Goal: Task Accomplishment & Management: Manage account settings

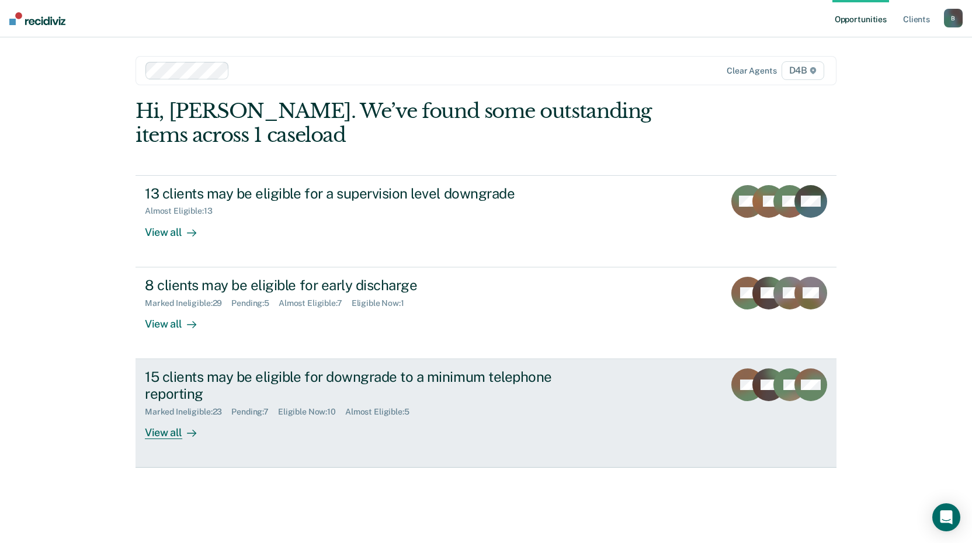
click at [161, 429] on div "View all" at bounding box center [177, 427] width 65 height 23
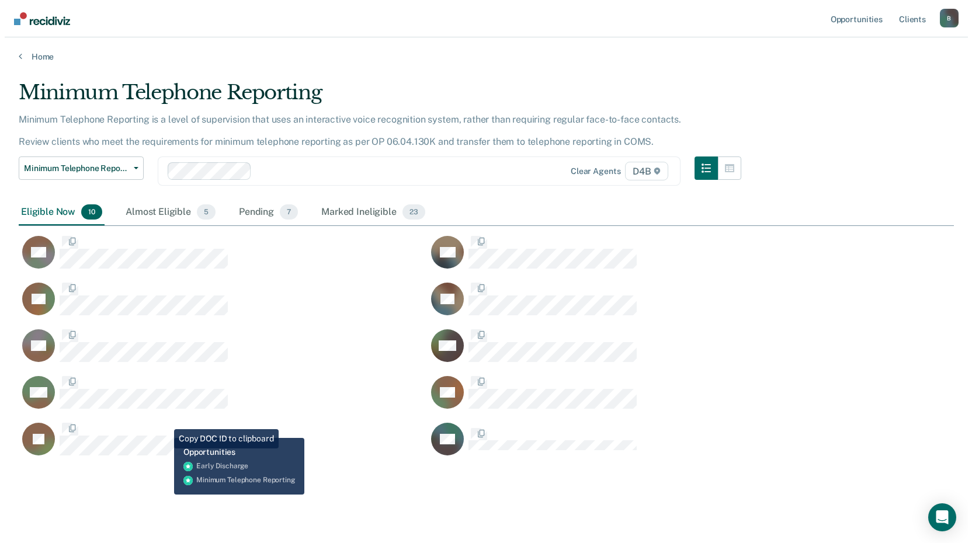
scroll to position [376, 926]
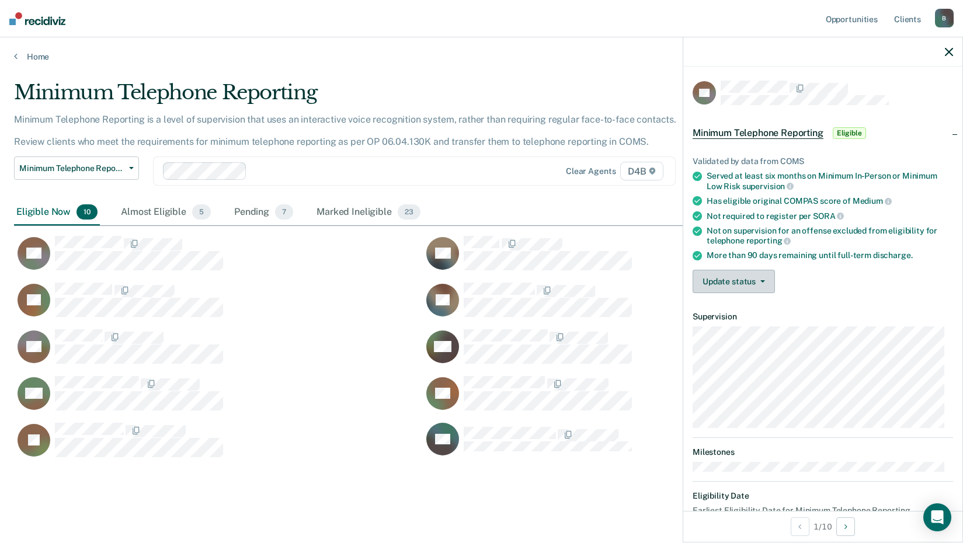
click at [725, 277] on button "Update status" at bounding box center [734, 281] width 82 height 23
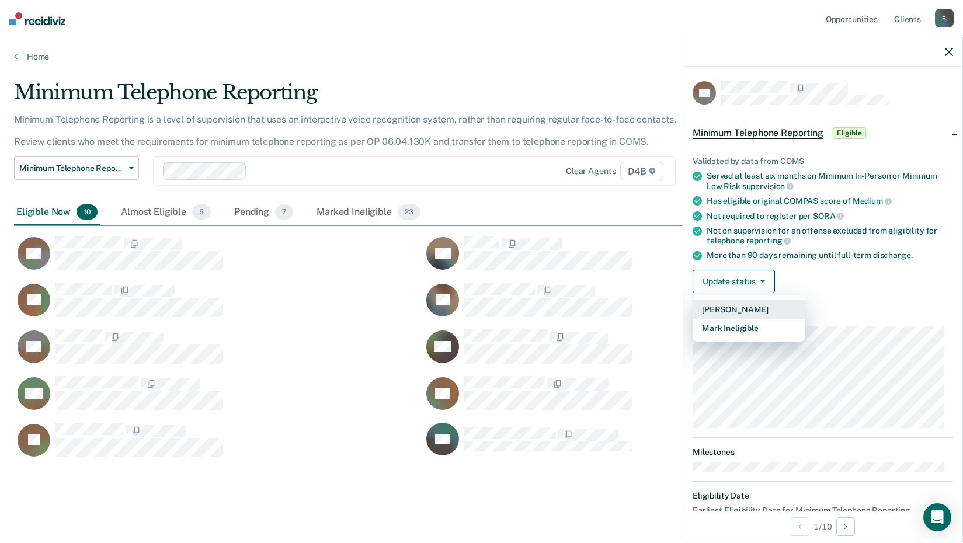
click at [752, 310] on button "[PERSON_NAME]" at bounding box center [749, 309] width 113 height 19
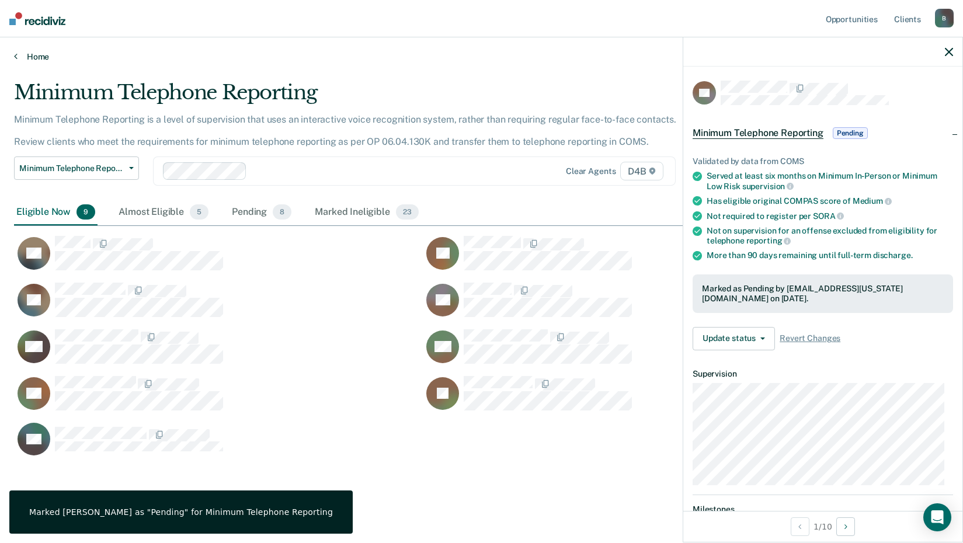
click at [34, 57] on link "Home" at bounding box center [481, 56] width 935 height 11
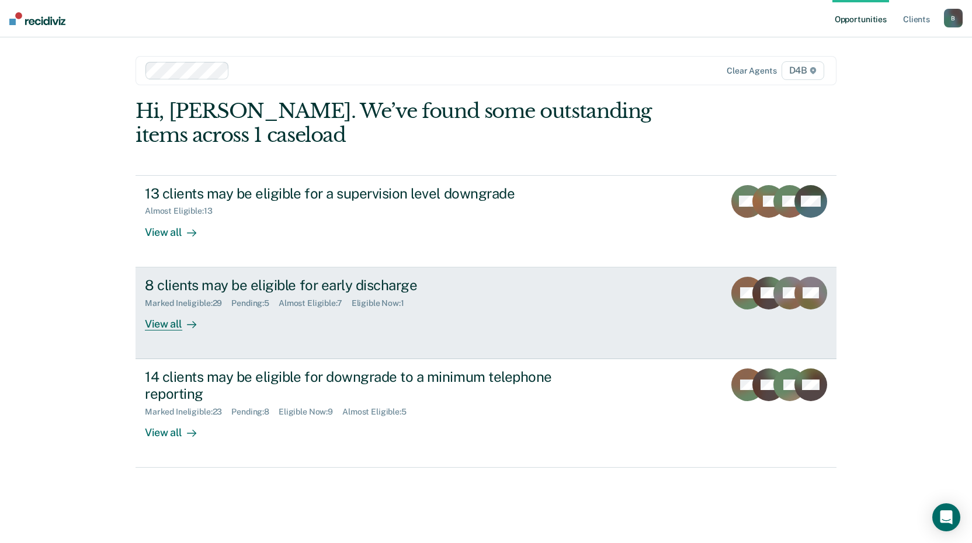
click at [178, 326] on div "View all" at bounding box center [177, 319] width 65 height 23
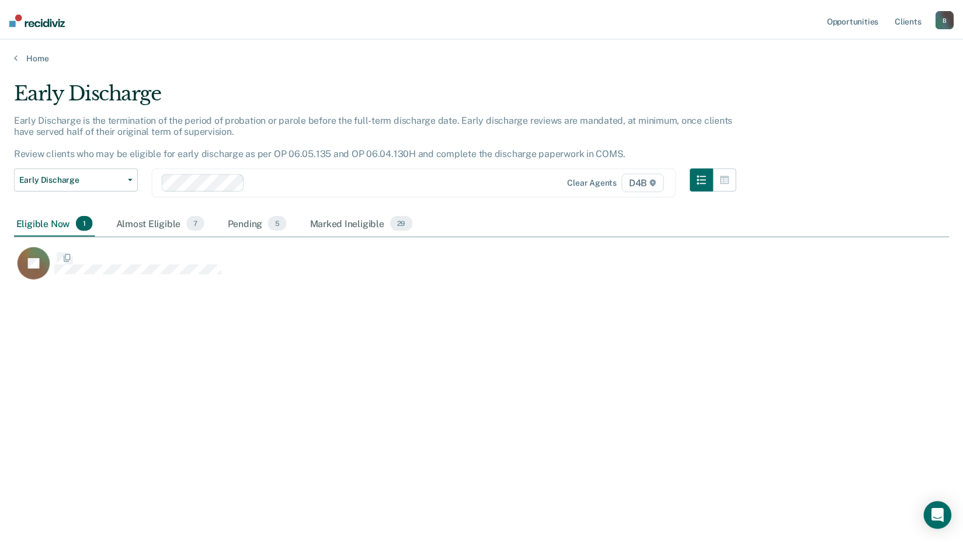
scroll to position [366, 935]
click at [362, 224] on div "Marked Ineligible 29" at bounding box center [364, 224] width 108 height 26
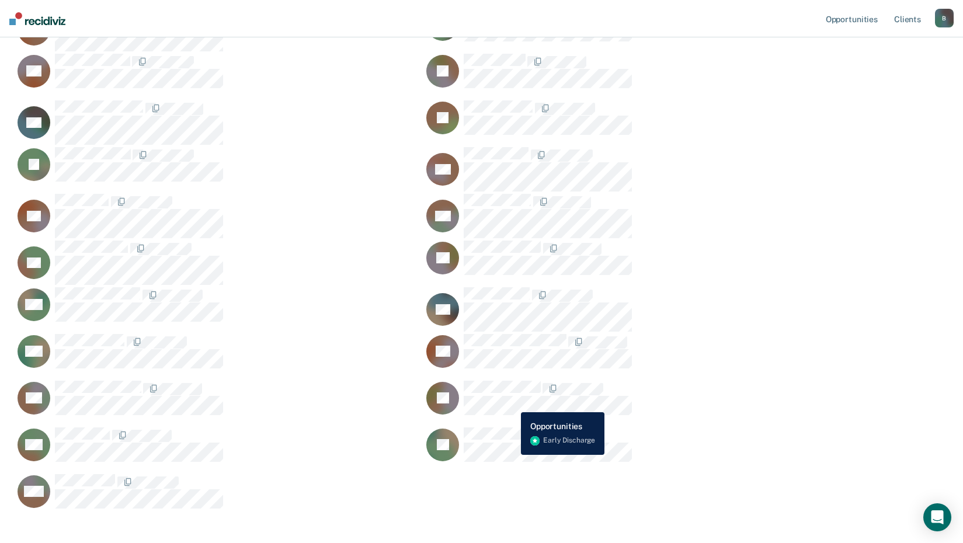
scroll to position [409, 0]
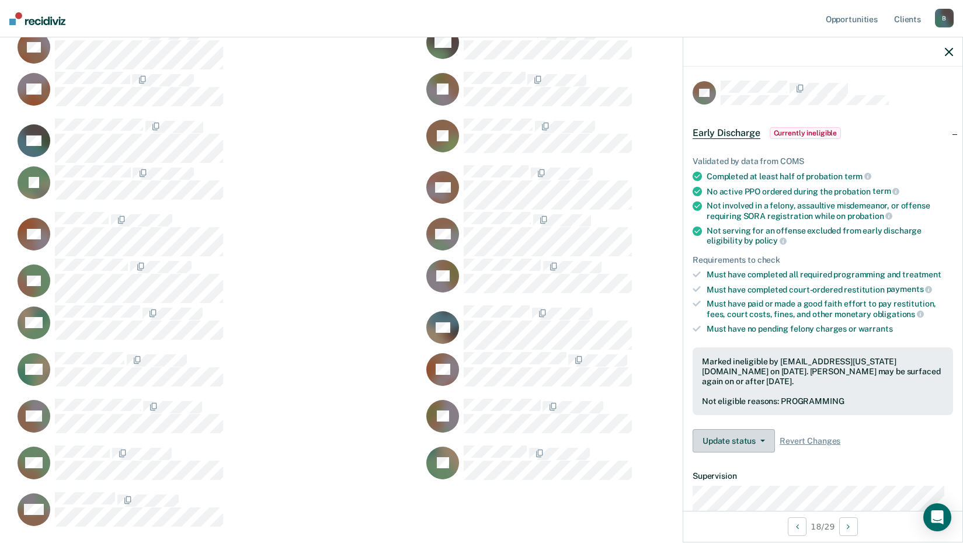
click at [770, 446] on button "Update status" at bounding box center [734, 440] width 82 height 23
click at [754, 471] on button "[PERSON_NAME]" at bounding box center [749, 469] width 113 height 19
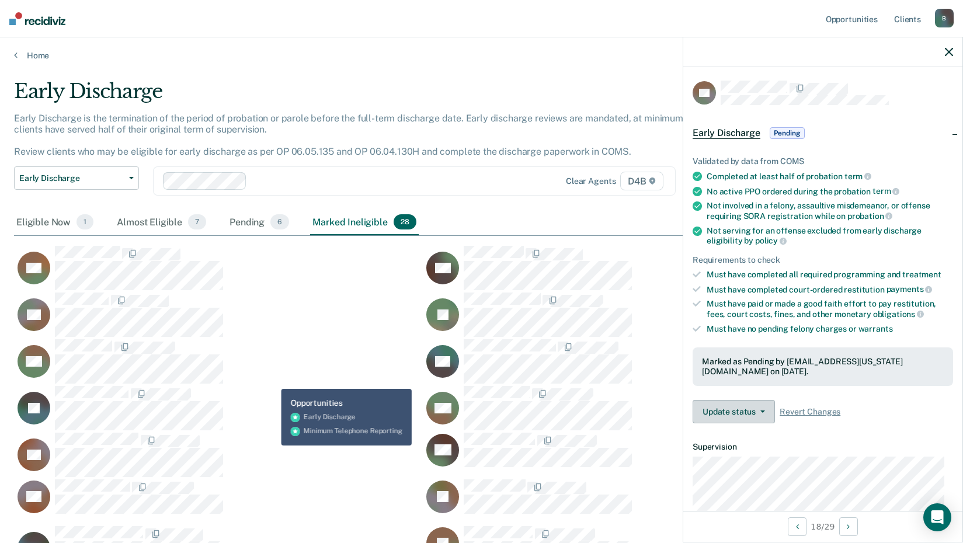
scroll to position [0, 0]
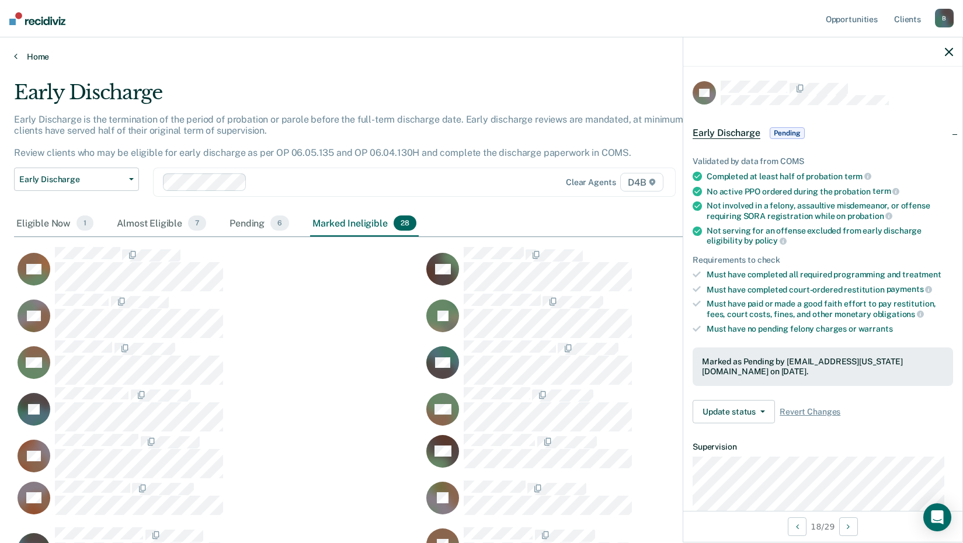
click at [15, 56] on icon at bounding box center [16, 55] width 4 height 9
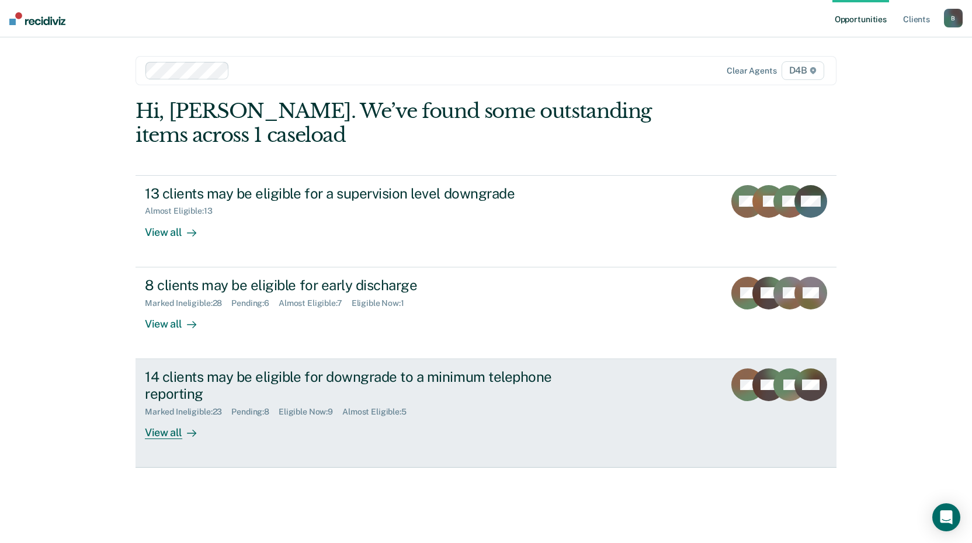
click at [183, 430] on div at bounding box center [189, 432] width 14 height 13
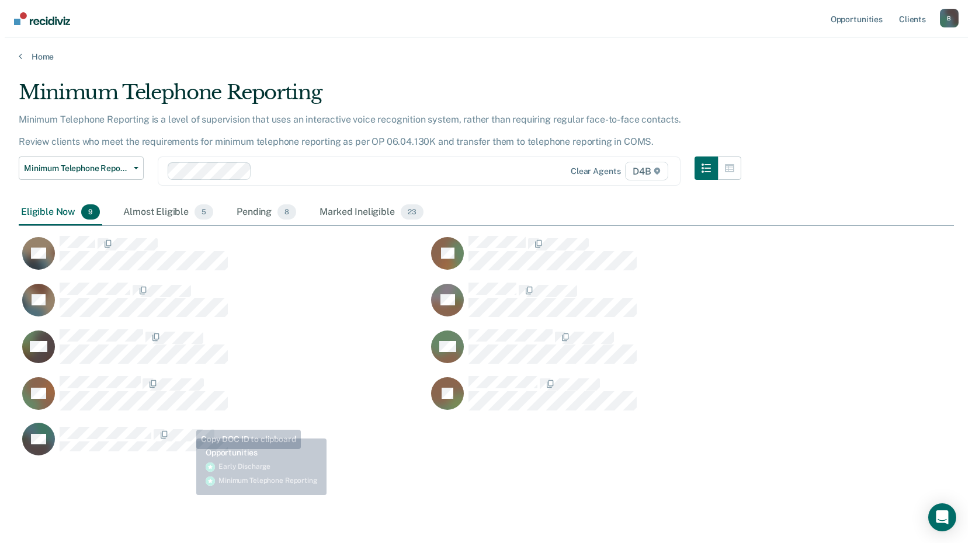
scroll to position [376, 926]
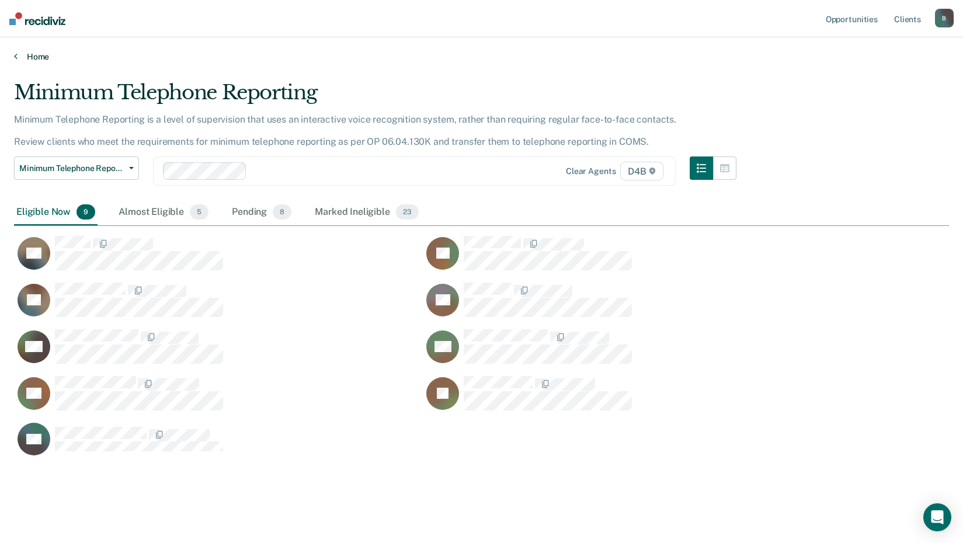
click at [16, 57] on icon at bounding box center [16, 55] width 4 height 9
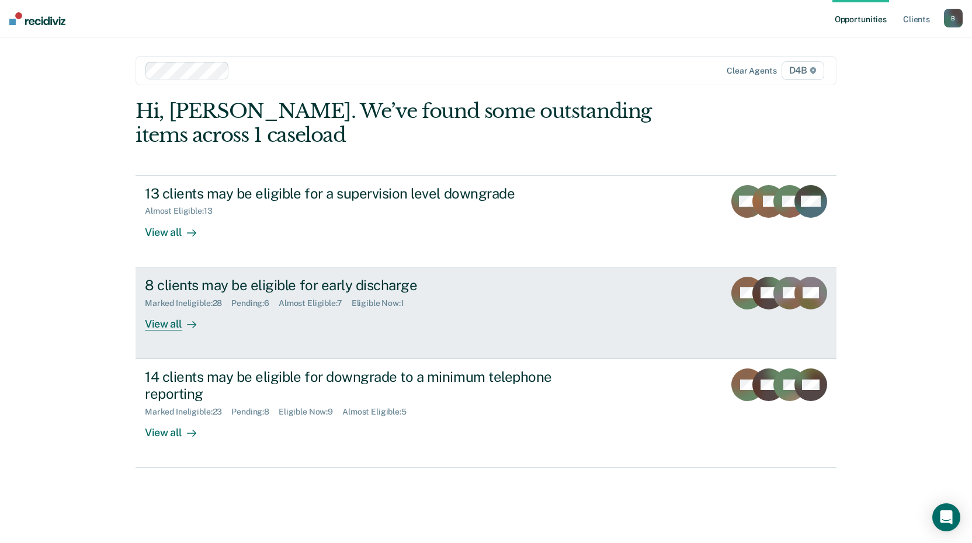
click at [180, 328] on div "View all" at bounding box center [177, 319] width 65 height 23
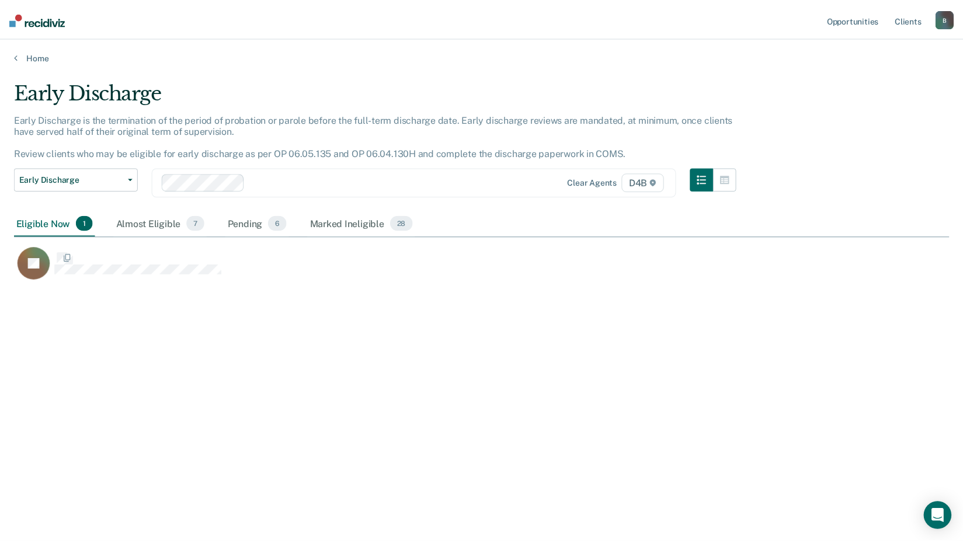
scroll to position [366, 935]
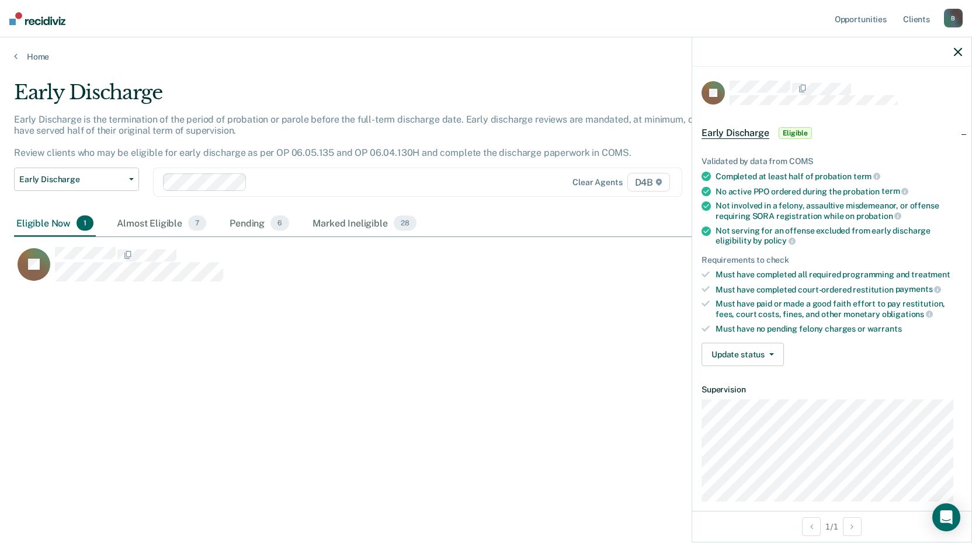
click at [593, 388] on div "Early Discharge Early Discharge is the termination of the period of probation o…" at bounding box center [486, 268] width 944 height 375
click at [19, 58] on link "Home" at bounding box center [486, 56] width 944 height 11
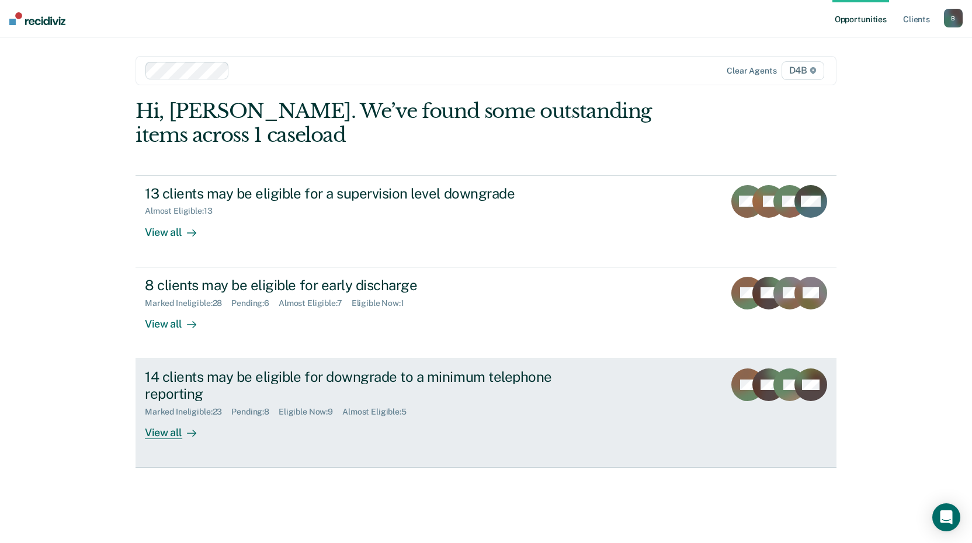
click at [171, 430] on div "View all" at bounding box center [177, 427] width 65 height 23
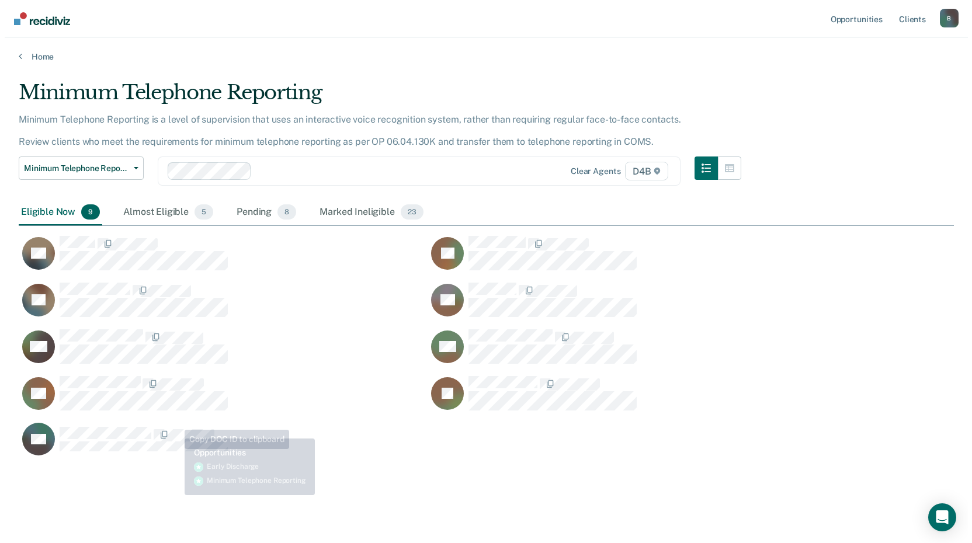
scroll to position [376, 926]
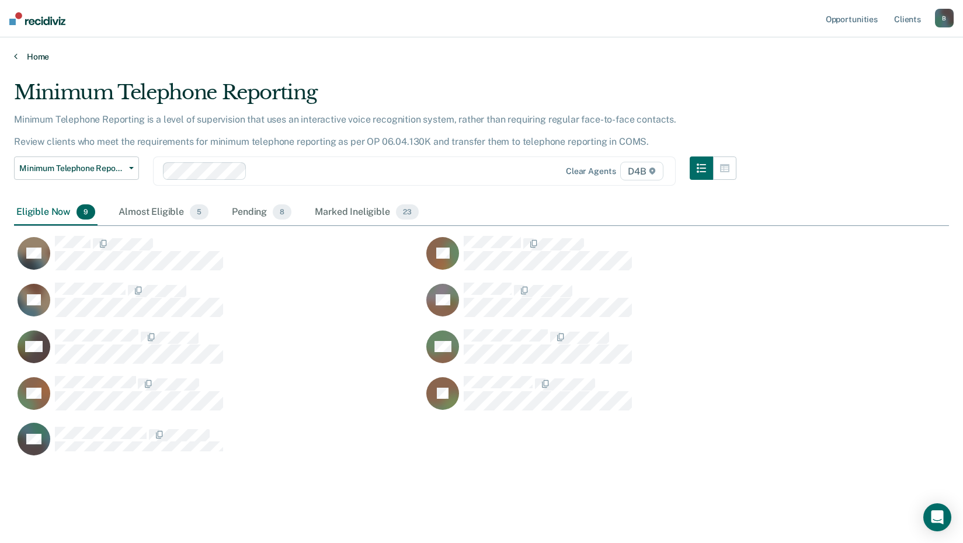
click at [21, 59] on link "Home" at bounding box center [481, 56] width 935 height 11
